Goal: Navigation & Orientation: Find specific page/section

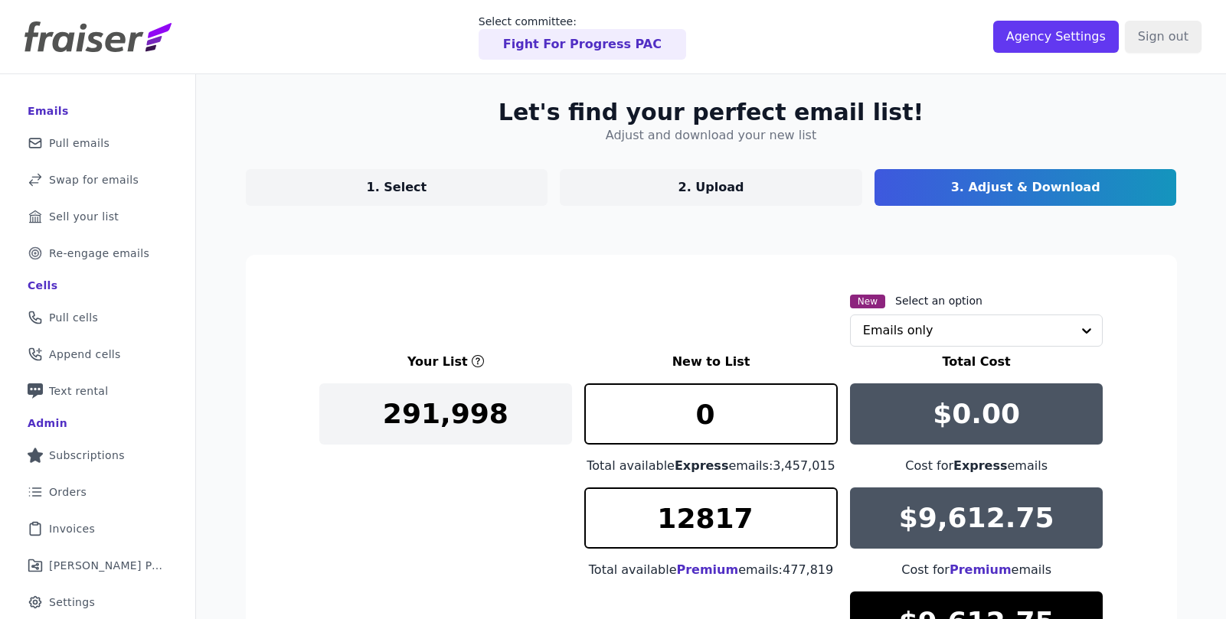
scroll to position [244, 0]
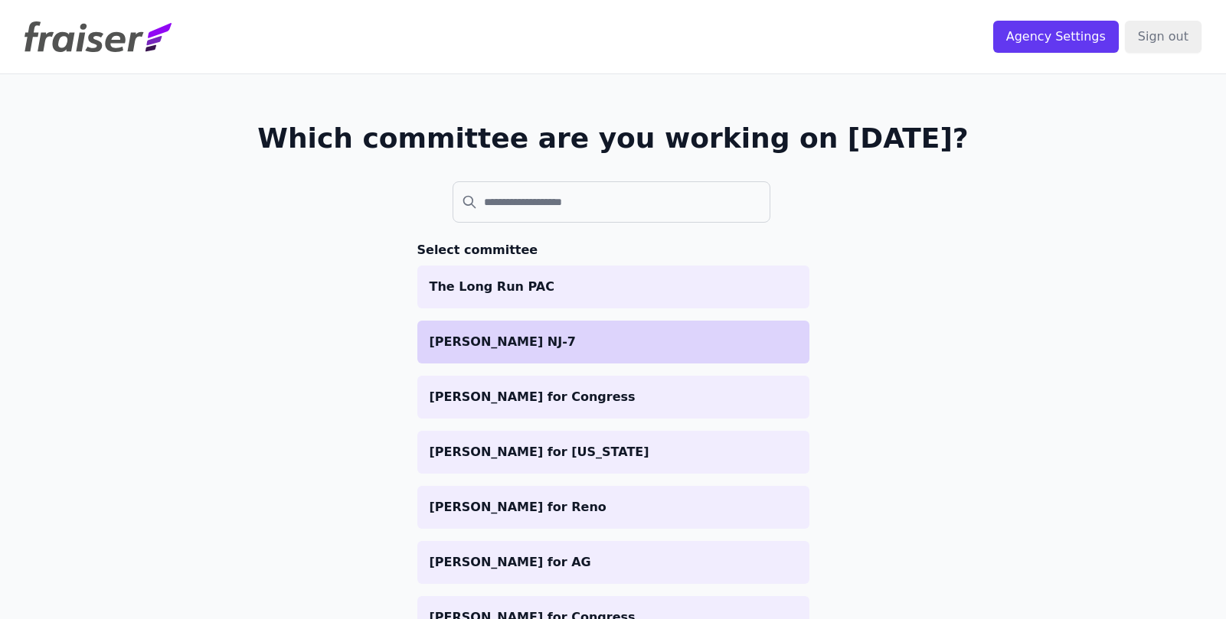
click at [551, 338] on p "[PERSON_NAME] NJ-7" at bounding box center [614, 342] width 368 height 18
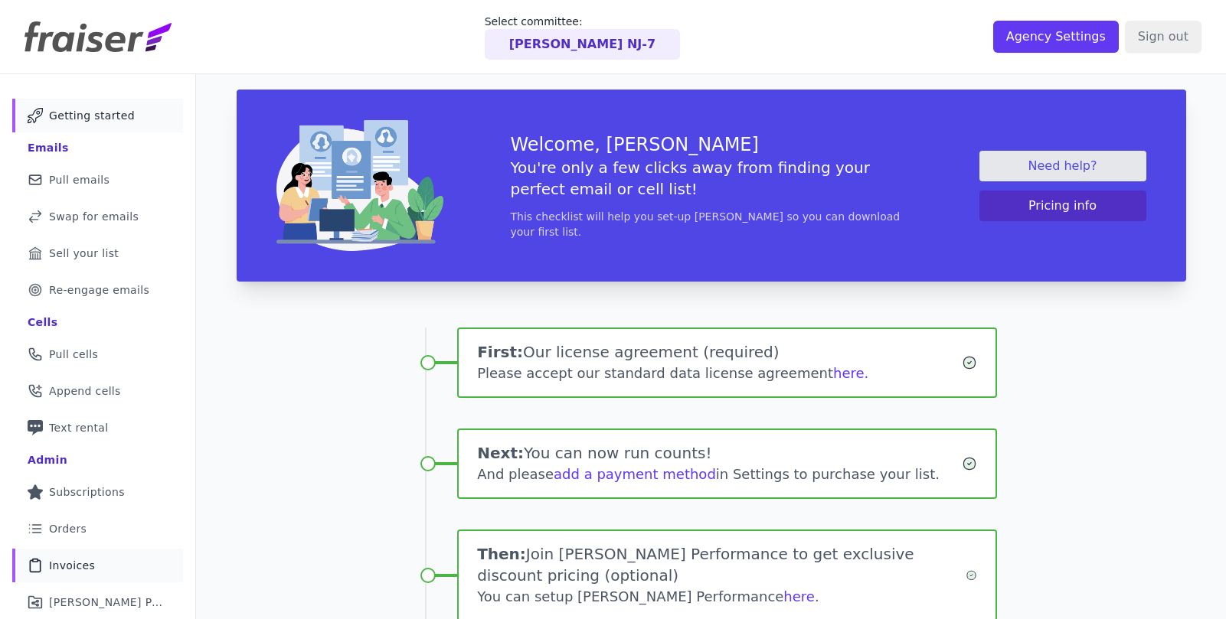
click at [96, 551] on link "Clipboard Icon Outline of a clipboard Invoices" at bounding box center [97, 566] width 171 height 34
